Goal: Transaction & Acquisition: Book appointment/travel/reservation

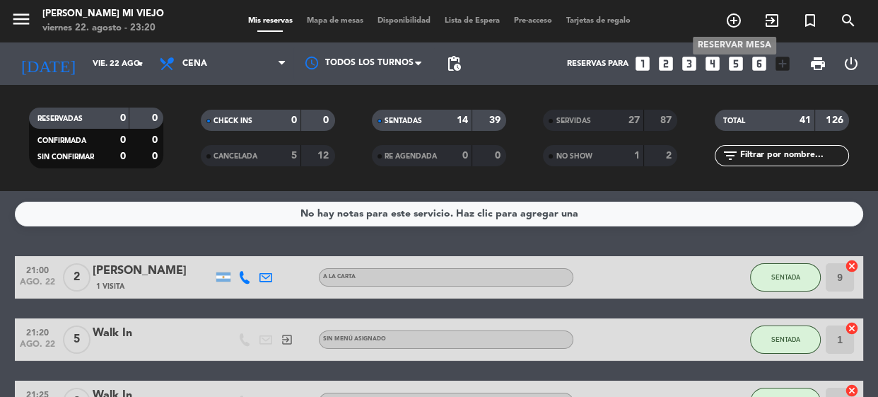
click at [736, 18] on icon "add_circle_outline" at bounding box center [733, 20] width 17 height 17
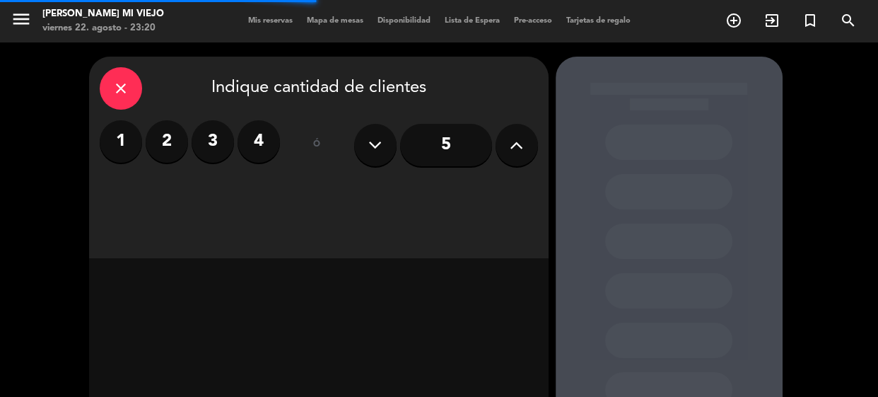
click at [455, 142] on input "5" at bounding box center [446, 145] width 92 height 42
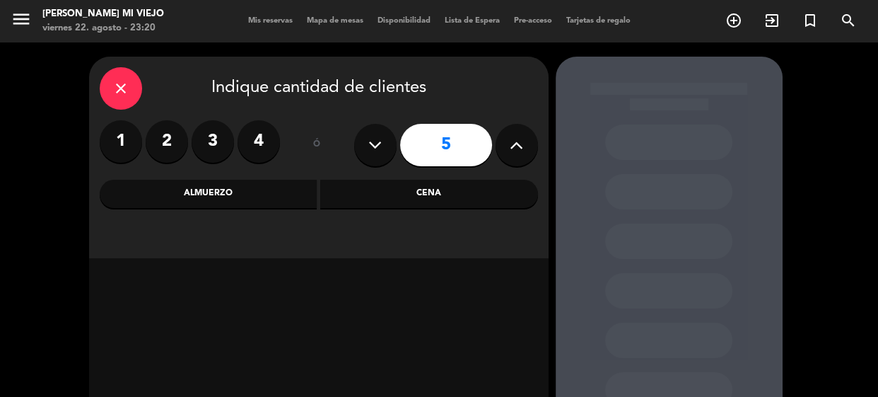
click at [444, 195] on div "Cena" at bounding box center [429, 194] width 218 height 28
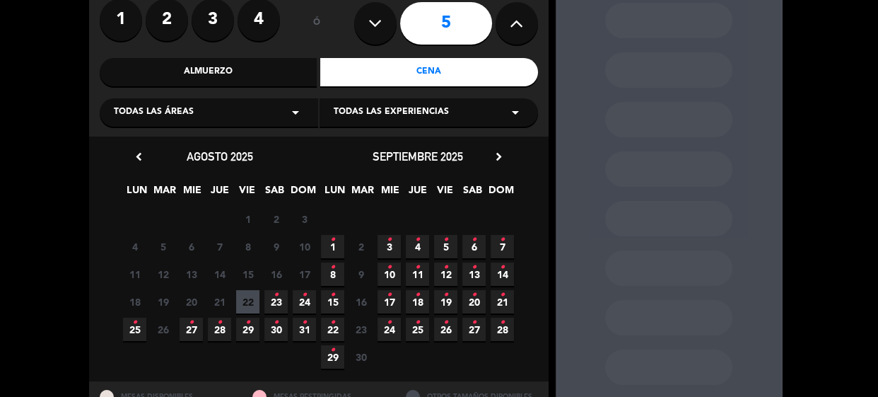
scroll to position [180, 0]
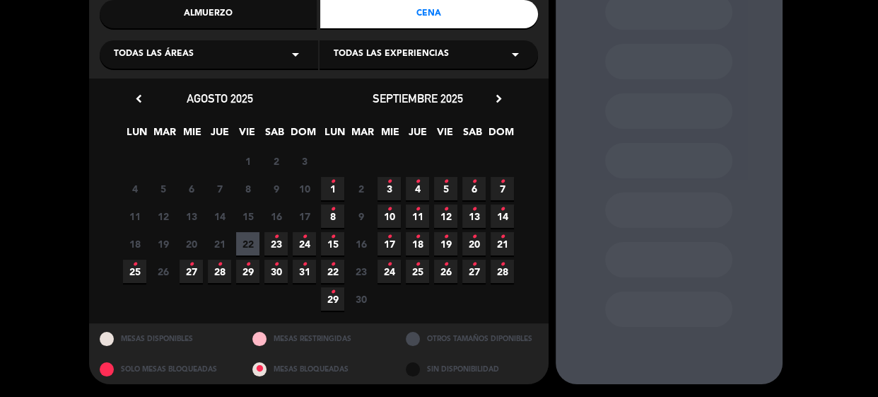
click at [276, 240] on icon "•" at bounding box center [276, 236] width 5 height 23
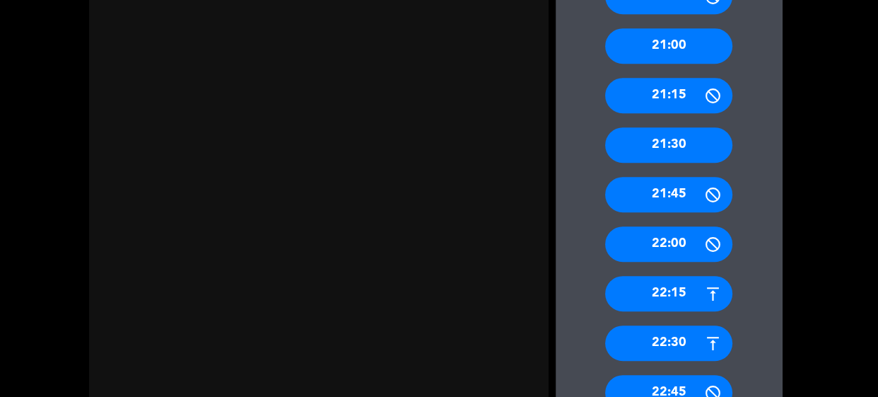
scroll to position [699, 0]
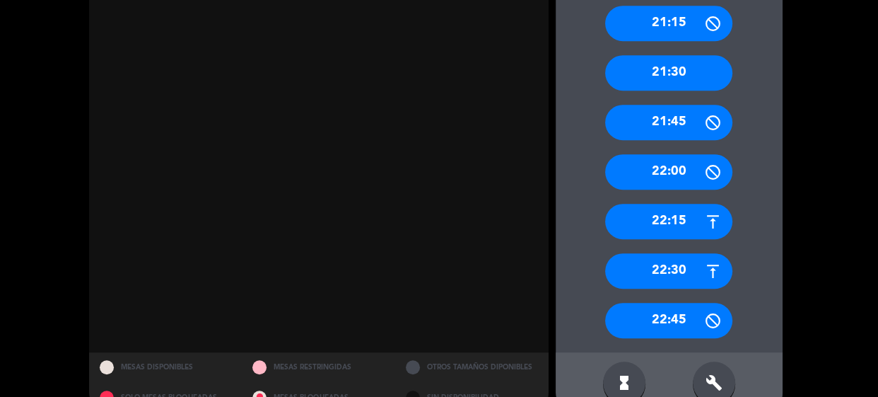
click at [674, 175] on div "22:00" at bounding box center [668, 171] width 127 height 35
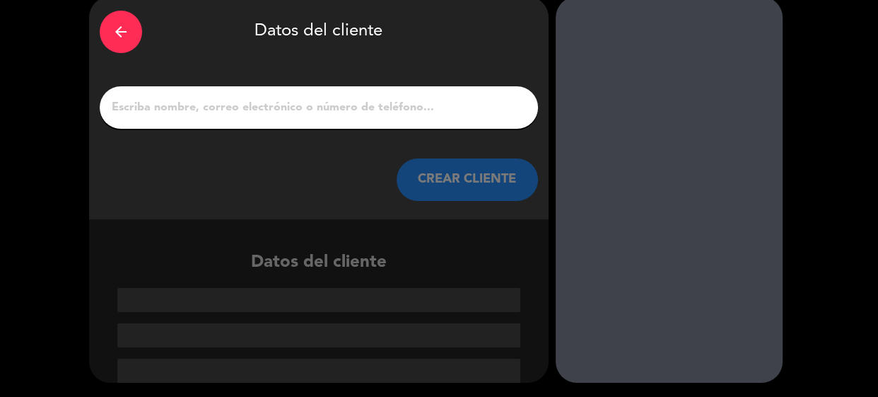
scroll to position [60, 0]
click at [331, 119] on div at bounding box center [319, 107] width 438 height 42
click at [331, 117] on input "1" at bounding box center [318, 108] width 417 height 20
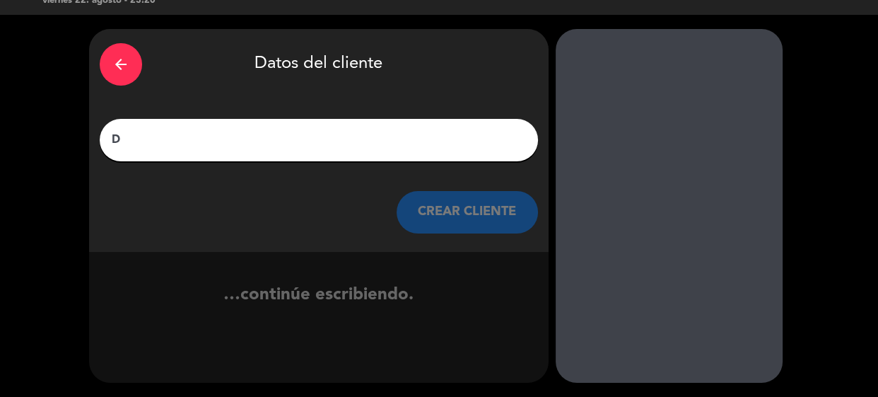
scroll to position [28, 0]
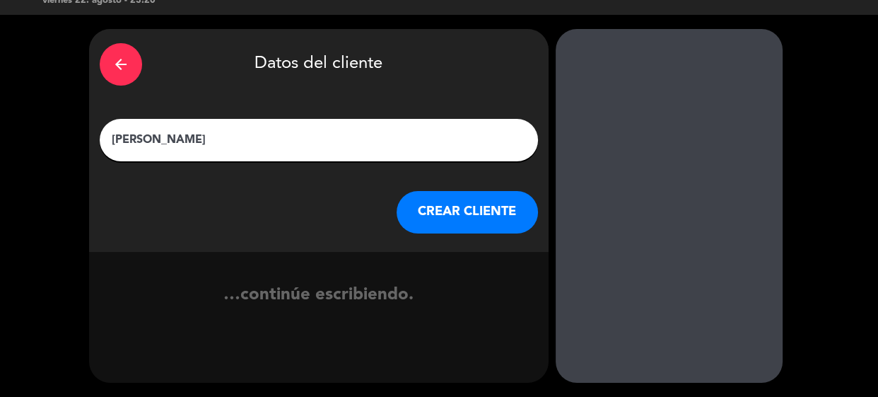
type input "[PERSON_NAME]"
click at [507, 216] on button "CREAR CLIENTE" at bounding box center [467, 212] width 141 height 42
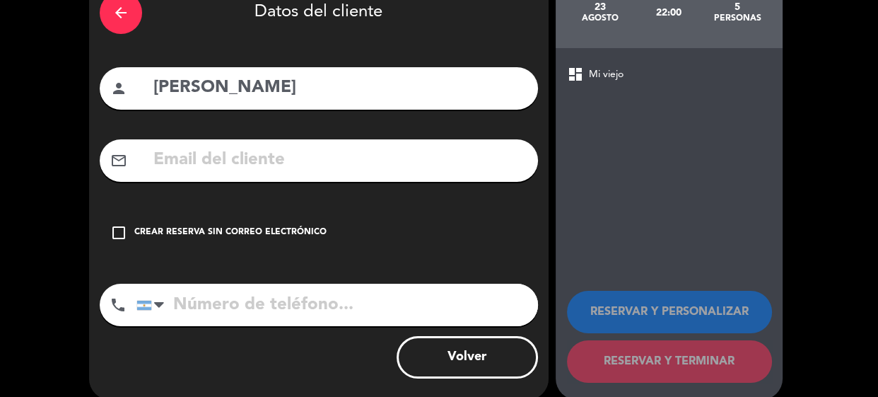
scroll to position [96, 0]
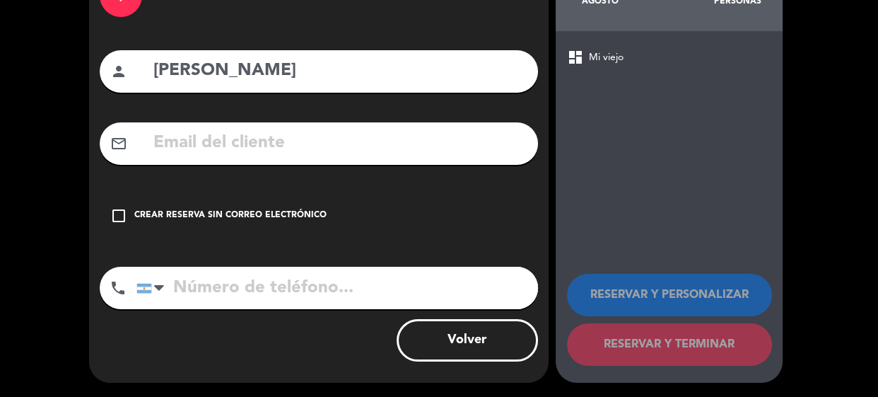
drag, startPoint x: 171, startPoint y: 217, endPoint x: 325, endPoint y: 241, distance: 155.9
click at [171, 216] on div "Crear reserva sin correo electrónico" at bounding box center [230, 216] width 192 height 14
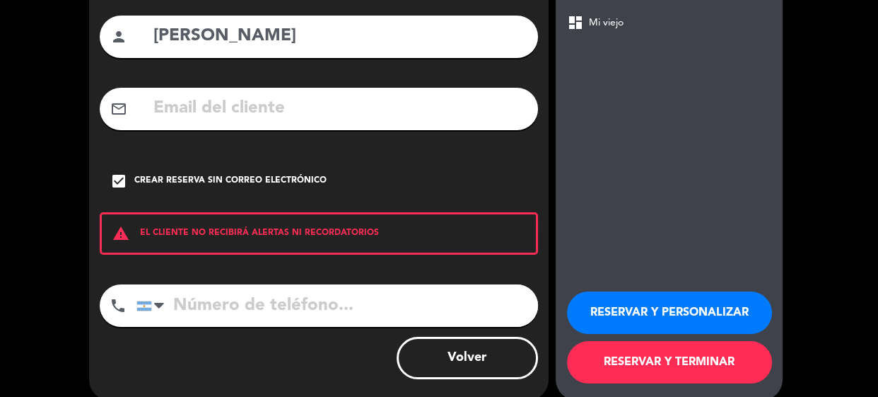
scroll to position [148, 0]
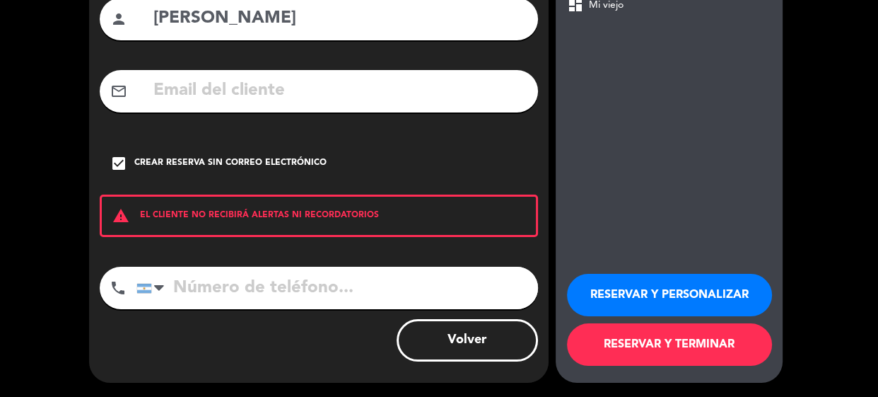
click at [699, 346] on button "RESERVAR Y TERMINAR" at bounding box center [669, 344] width 205 height 42
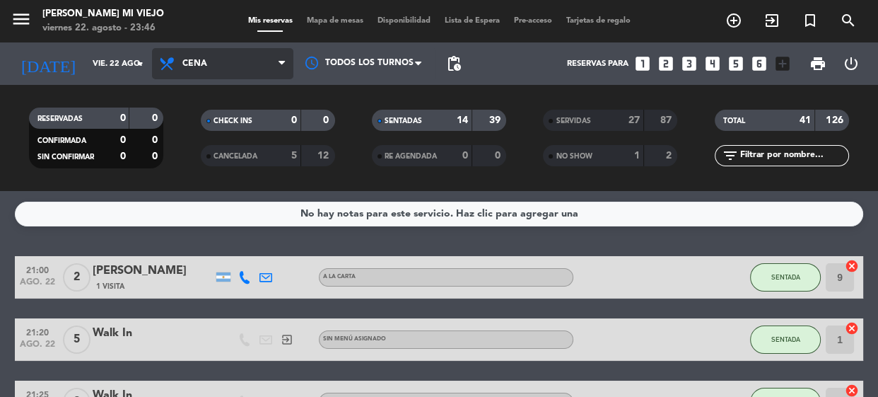
click at [218, 69] on span "Cena" at bounding box center [222, 63] width 141 height 31
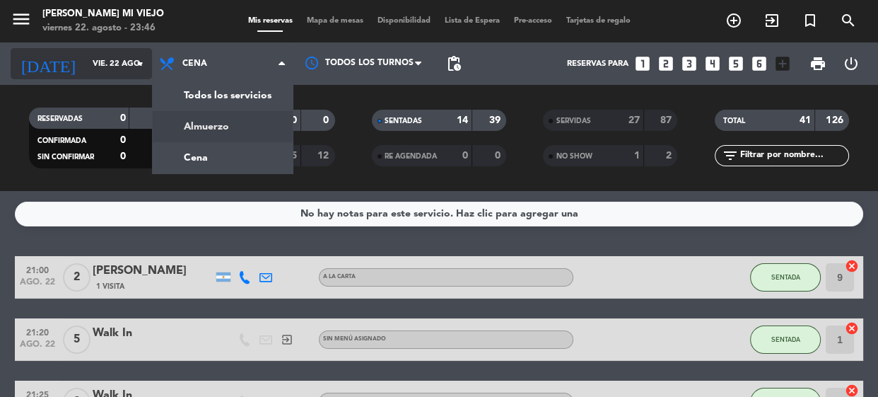
click at [114, 68] on input "vie. 22 ago." at bounding box center [140, 63] width 109 height 23
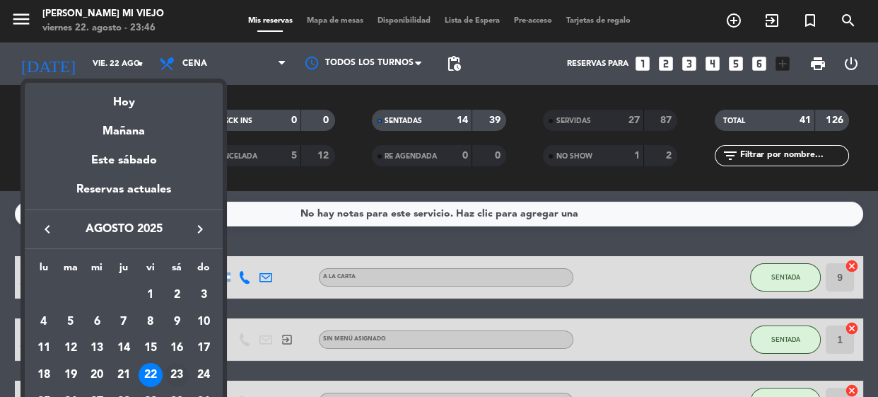
click at [172, 375] on div "23" at bounding box center [177, 375] width 24 height 24
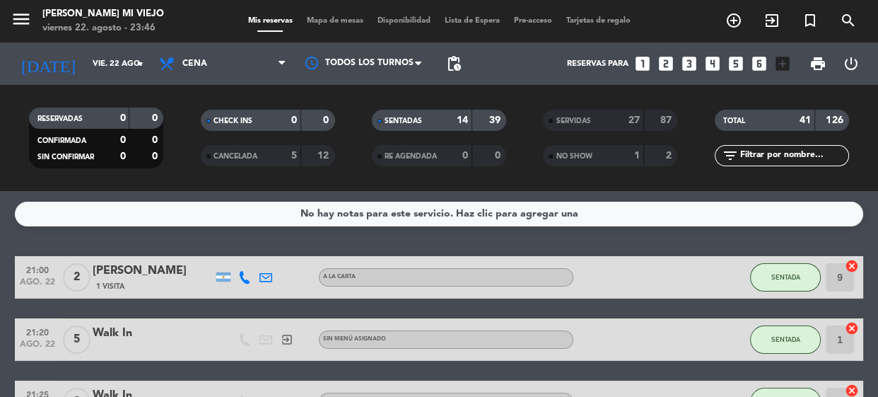
type input "sáb. 23 ago."
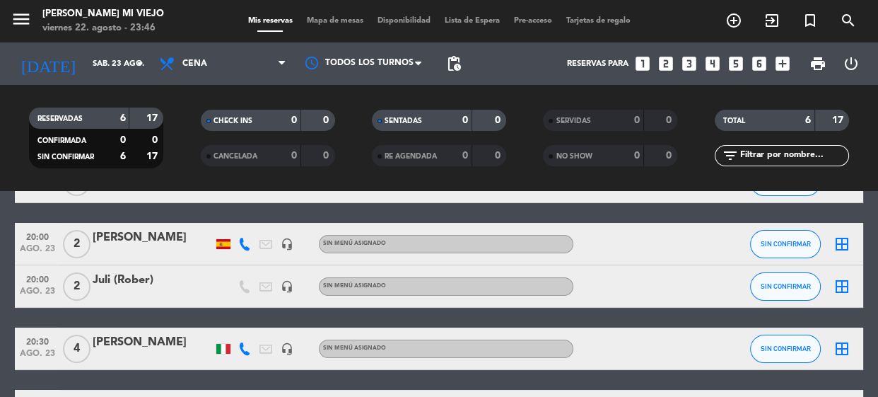
scroll to position [263, 0]
